Goal: Transaction & Acquisition: Purchase product/service

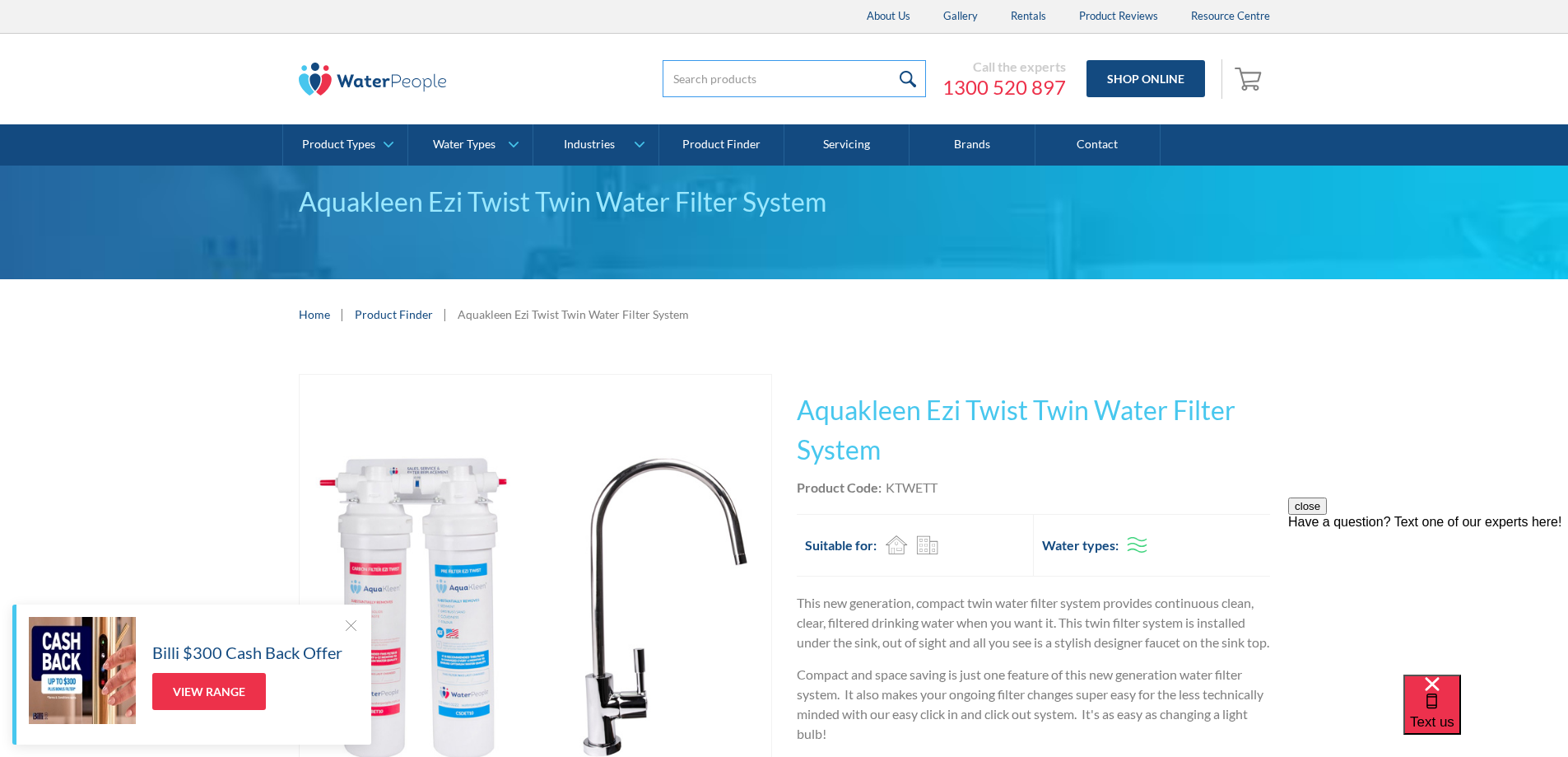
click at [755, 74] on input "search" at bounding box center [794, 79] width 264 height 37
type input "994052"
click at [891, 60] on input "submit" at bounding box center [908, 79] width 36 height 37
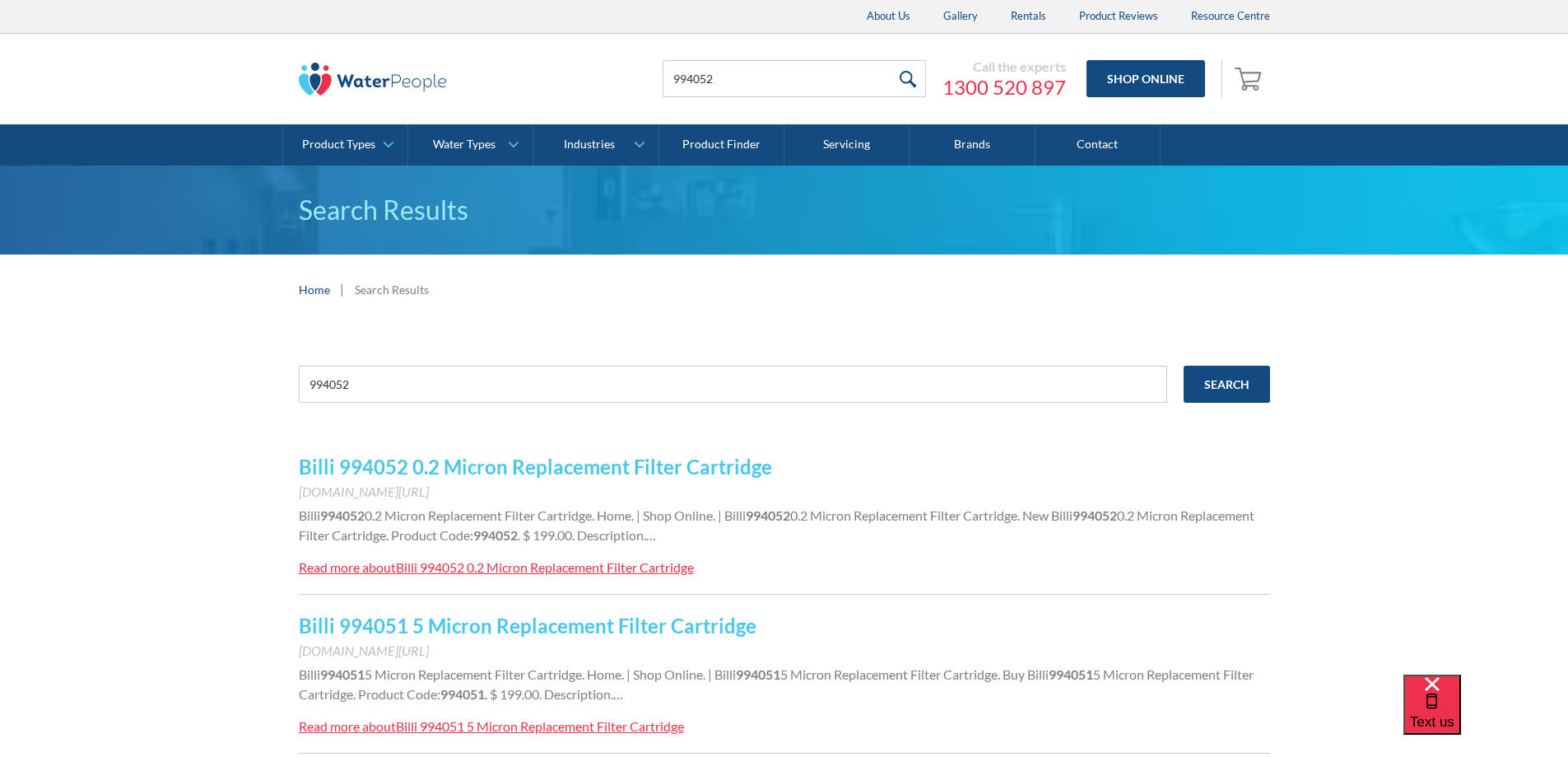
click at [651, 464] on link "Billi 994052 0.2 Micron Replacement Filter Cartridge" at bounding box center [535, 466] width 473 height 24
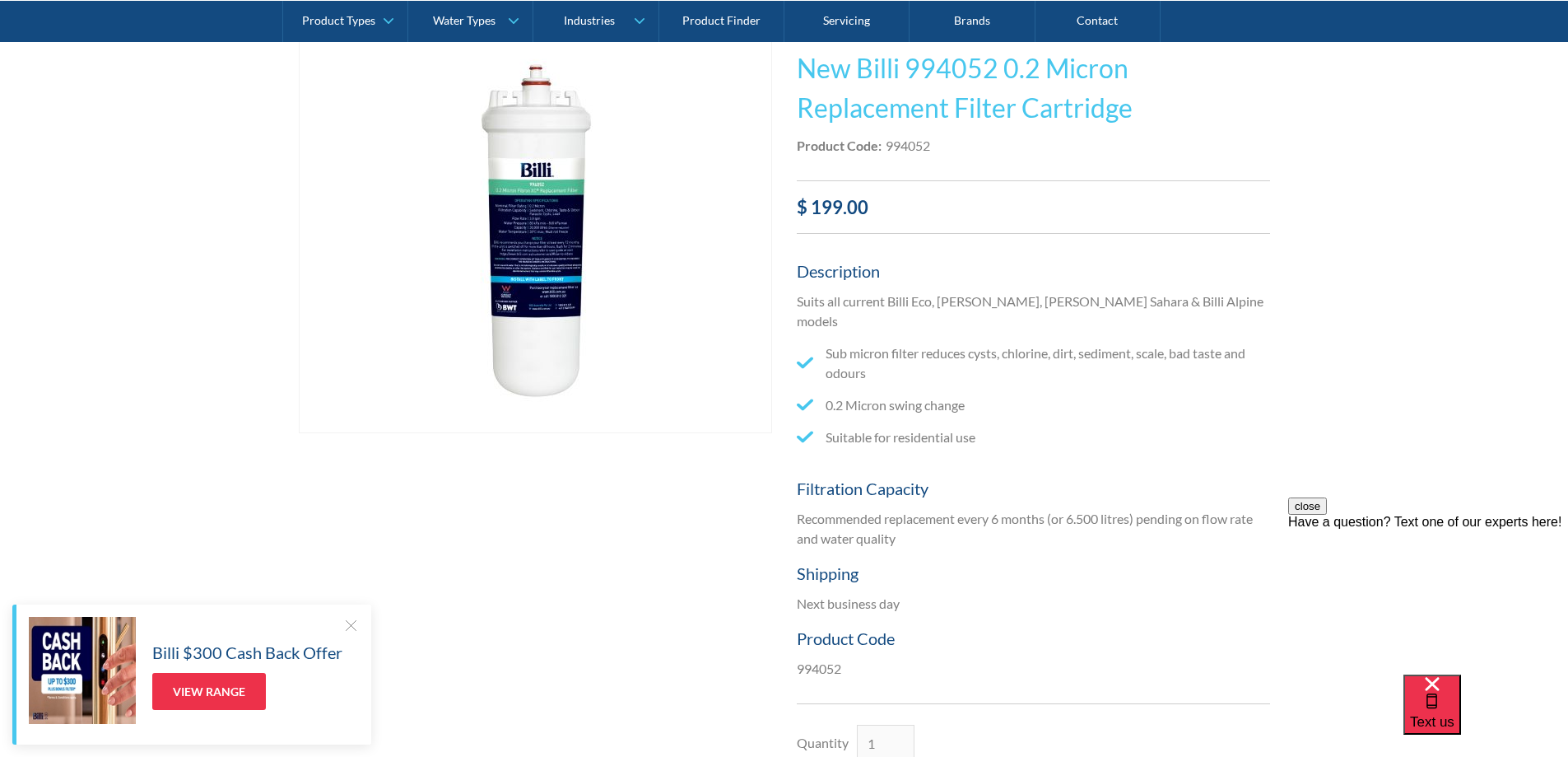
scroll to position [247, 0]
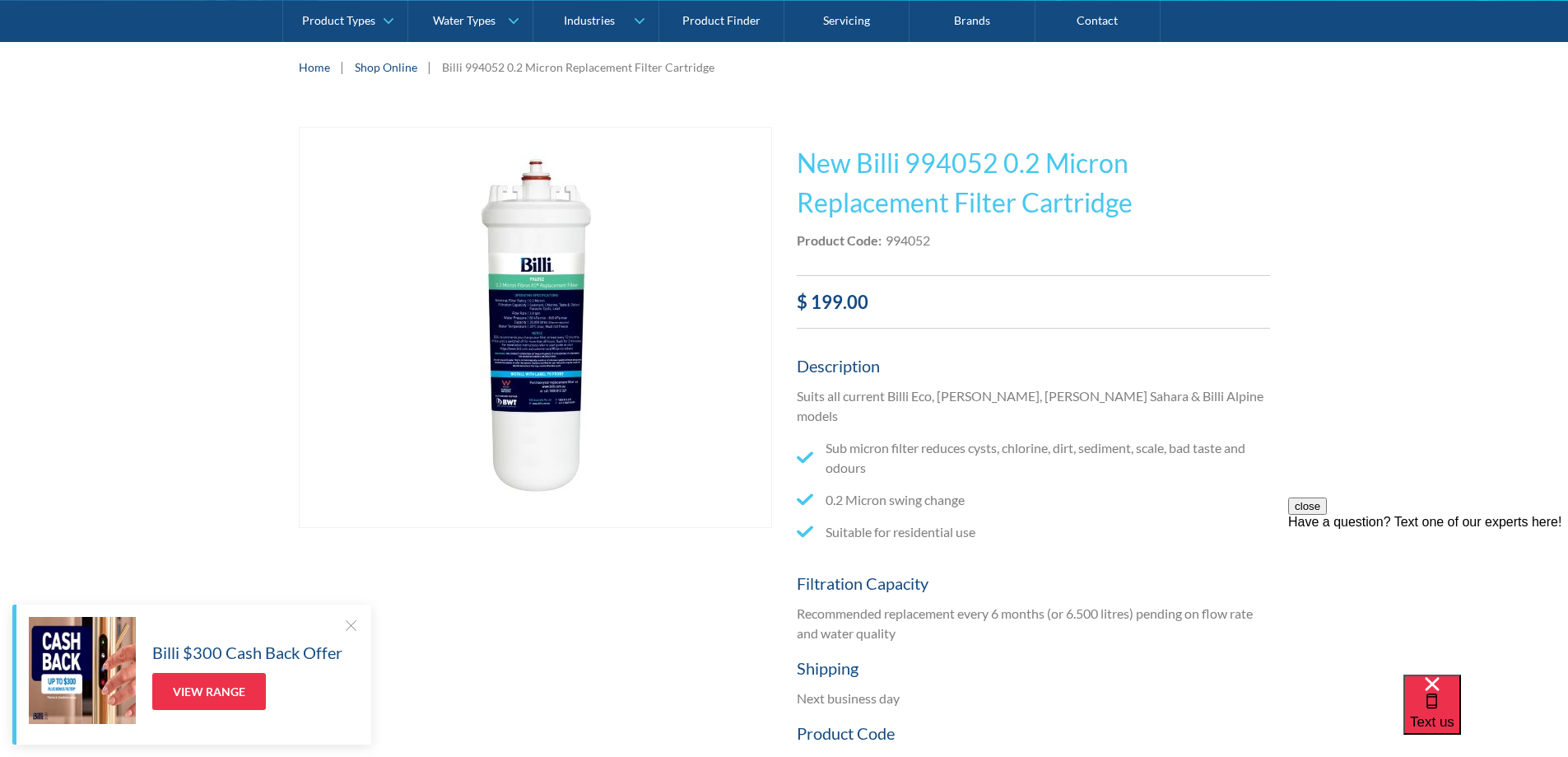
click at [392, 65] on link "Shop Online" at bounding box center [387, 67] width 63 height 17
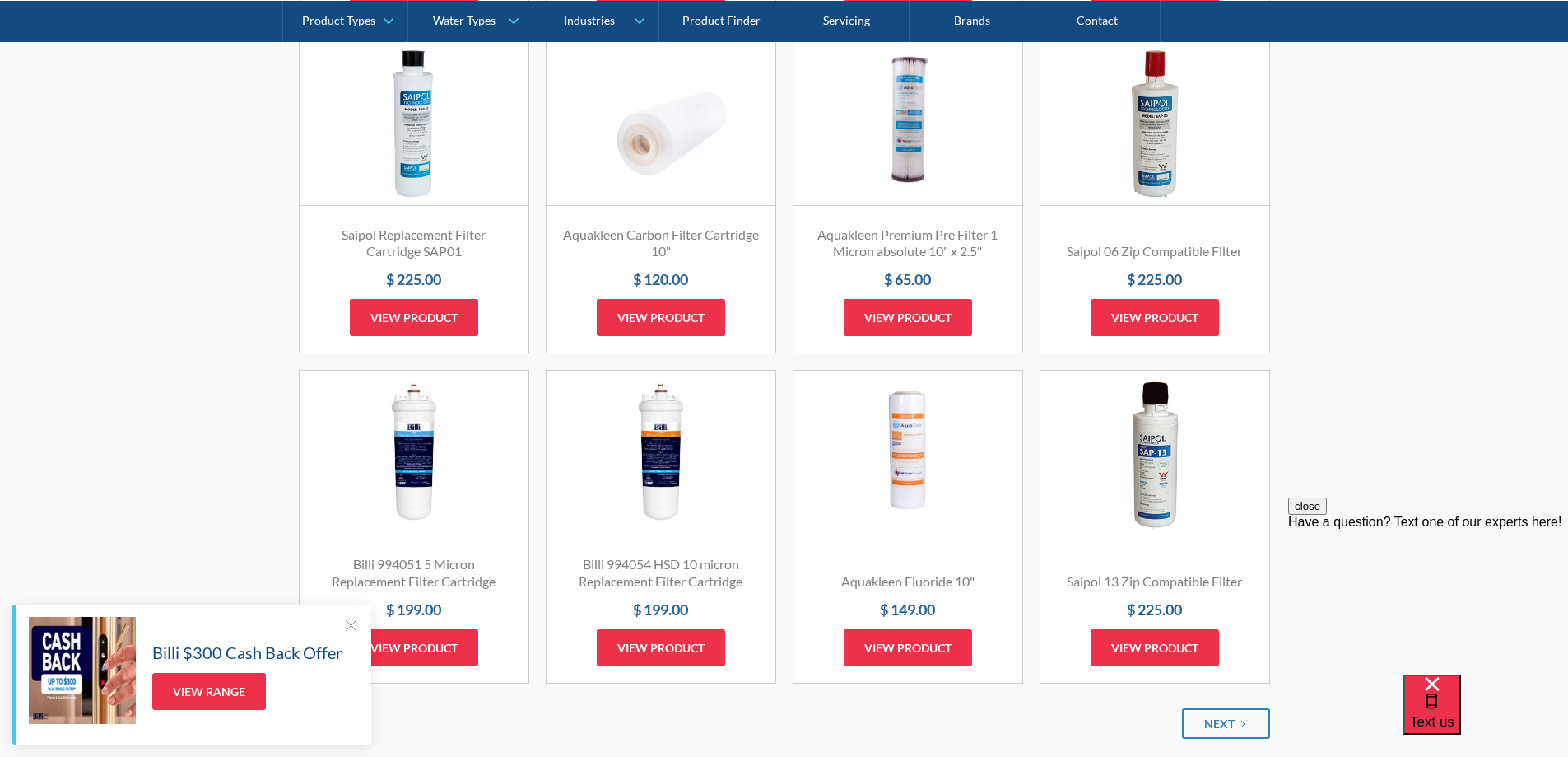
scroll to position [1894, 0]
